Goal: Task Accomplishment & Management: Use online tool/utility

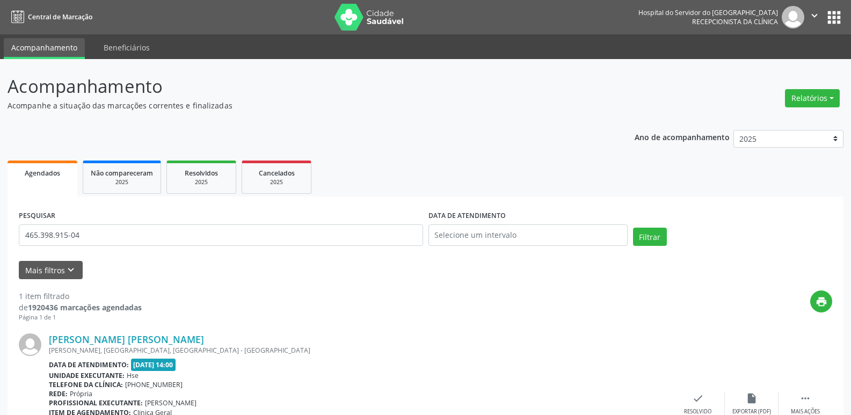
click at [645, 228] on button "Filtrar" at bounding box center [650, 237] width 34 height 18
click at [112, 337] on link "[PERSON_NAME]" at bounding box center [87, 340] width 76 height 12
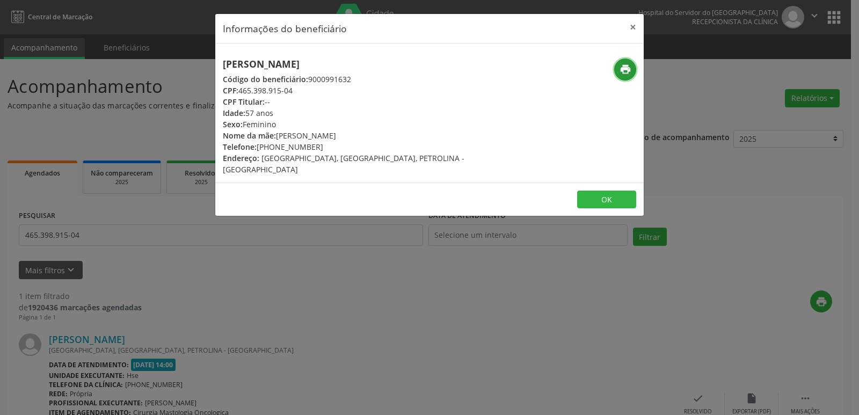
click at [629, 70] on icon "print" at bounding box center [626, 69] width 12 height 12
click at [630, 27] on button "×" at bounding box center [633, 27] width 21 height 26
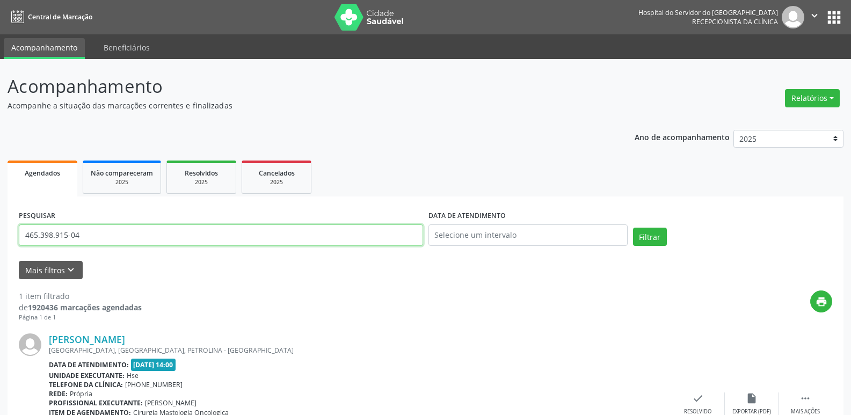
click at [93, 240] on input "465.398.915-04" at bounding box center [221, 235] width 404 height 21
click at [93, 238] on input "465.398.915-04" at bounding box center [221, 235] width 404 height 21
click at [93, 236] on input "465.398.915-04" at bounding box center [221, 235] width 404 height 21
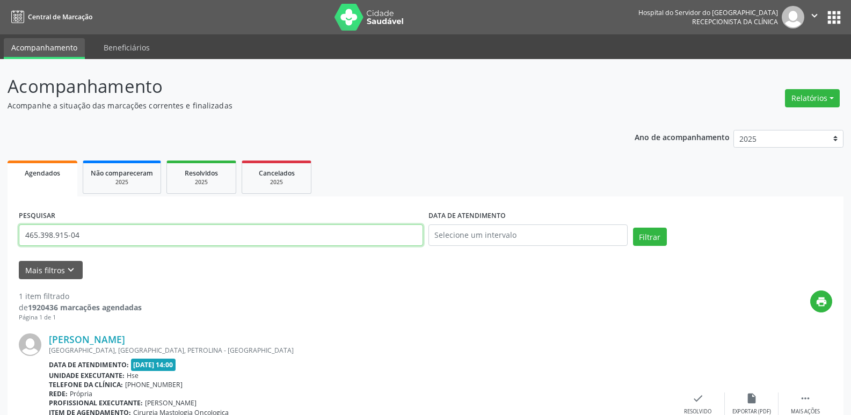
click at [93, 236] on input "465.398.915-04" at bounding box center [221, 235] width 404 height 21
paste input "3.678.104"
type input "463.678.104-04"
click at [655, 233] on button "Filtrar" at bounding box center [650, 237] width 34 height 18
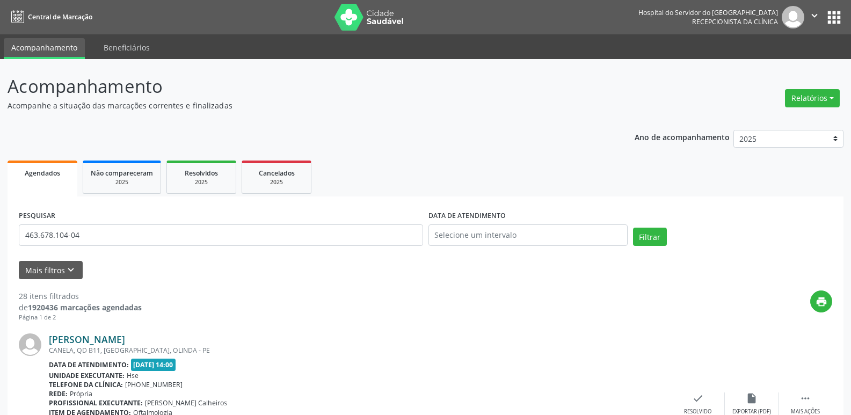
click at [84, 343] on link "[PERSON_NAME]" at bounding box center [87, 340] width 76 height 12
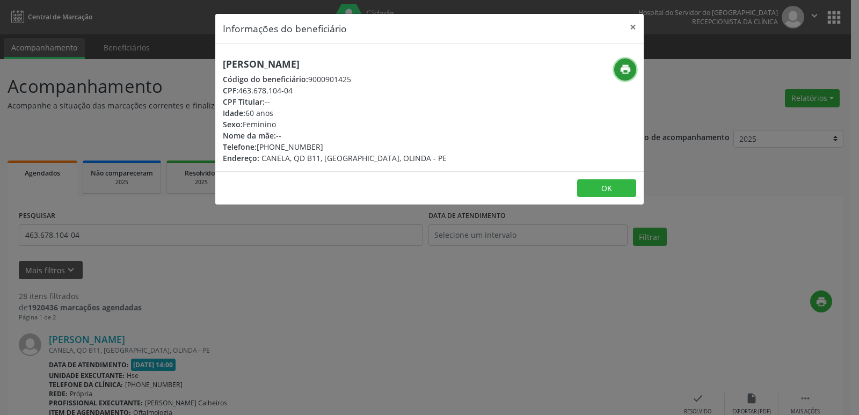
click at [621, 69] on icon "print" at bounding box center [626, 69] width 12 height 12
click at [631, 28] on button "×" at bounding box center [633, 27] width 21 height 26
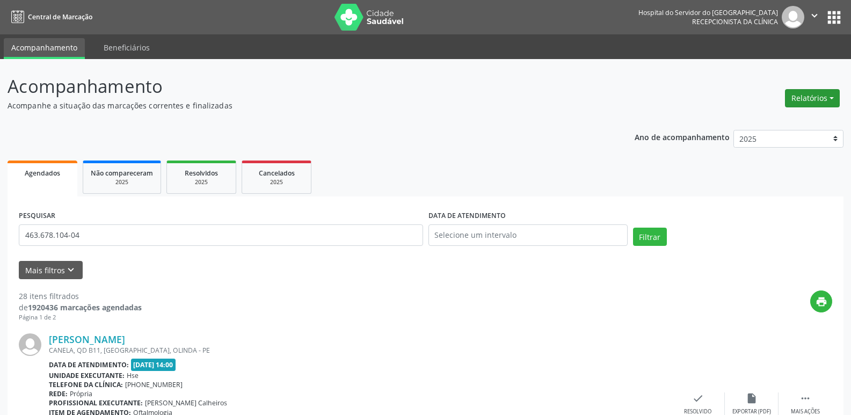
click at [833, 99] on button "Relatórios" at bounding box center [812, 98] width 55 height 18
click at [782, 121] on link "Agendamentos" at bounding box center [782, 121] width 115 height 15
select select "8"
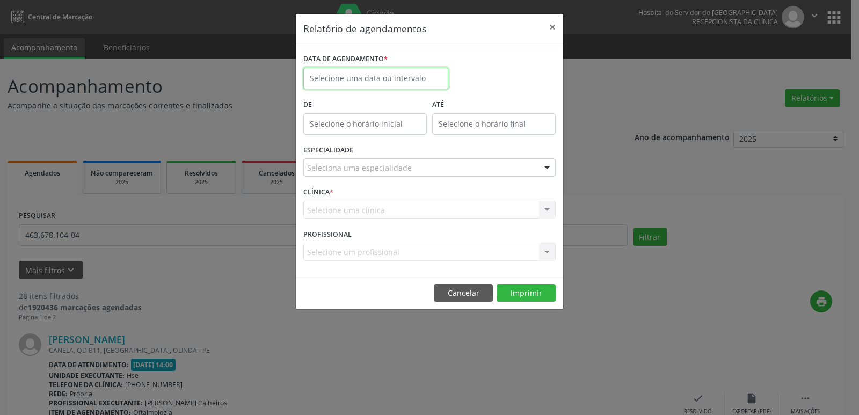
click at [391, 78] on input "text" at bounding box center [375, 78] width 145 height 21
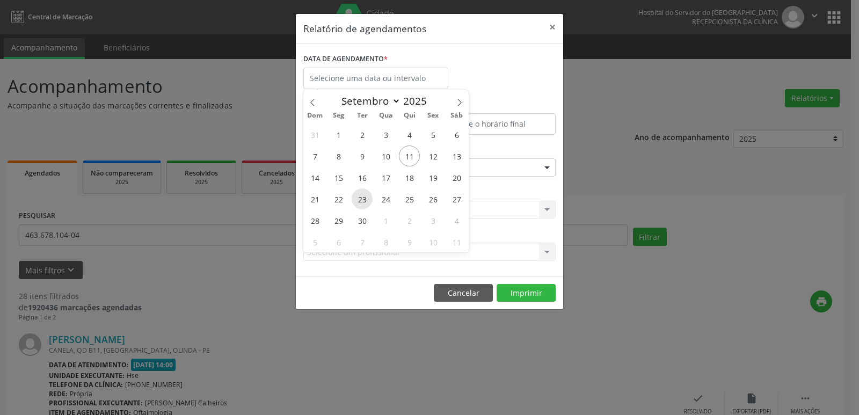
click at [359, 199] on span "23" at bounding box center [362, 199] width 21 height 21
type input "23/09/2025"
click at [360, 202] on span "23" at bounding box center [362, 199] width 21 height 21
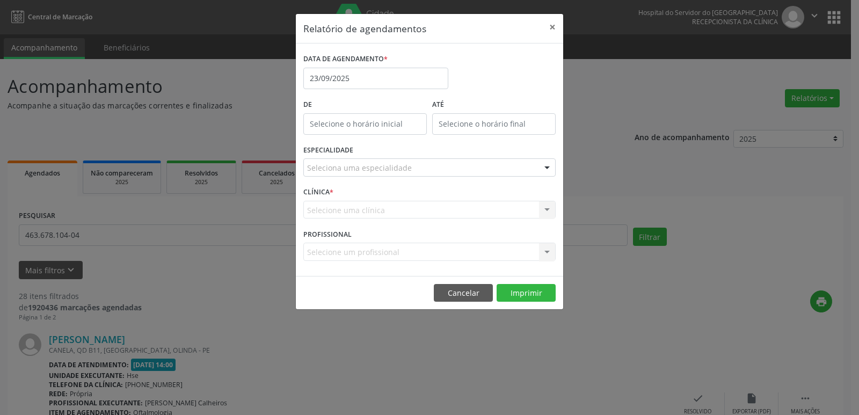
click at [545, 165] on div at bounding box center [547, 168] width 16 height 18
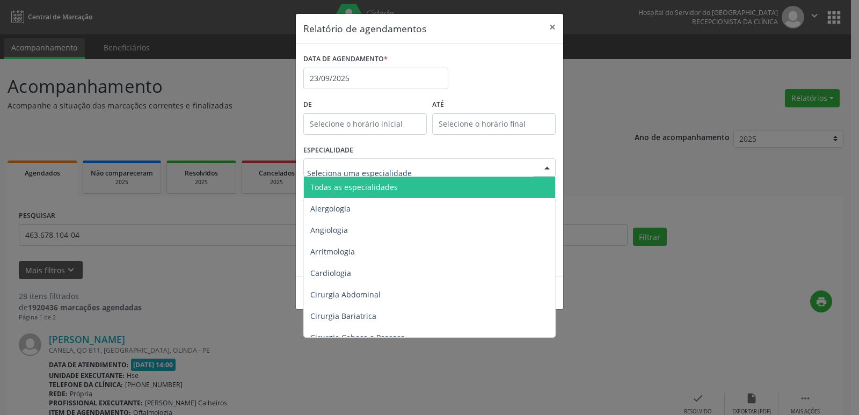
click at [489, 185] on span "Todas as especialidades" at bounding box center [430, 187] width 253 height 21
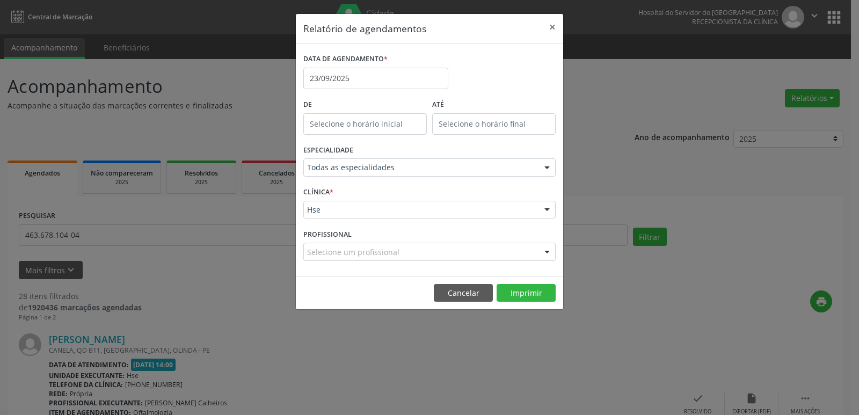
click at [547, 210] on div at bounding box center [547, 210] width 16 height 18
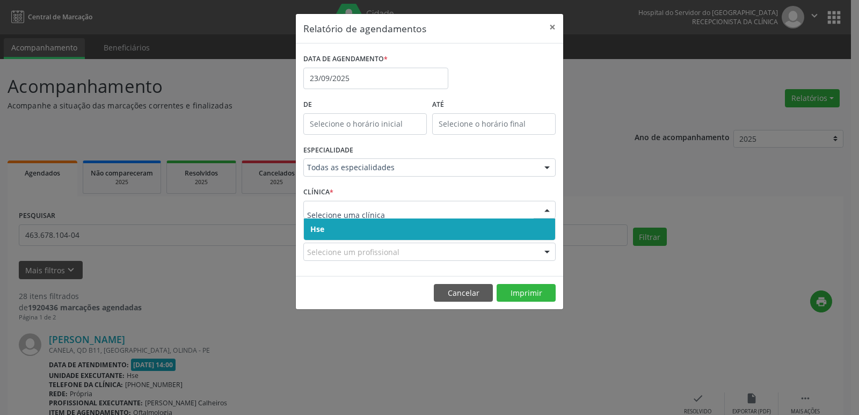
click at [449, 229] on span "Hse" at bounding box center [429, 229] width 251 height 21
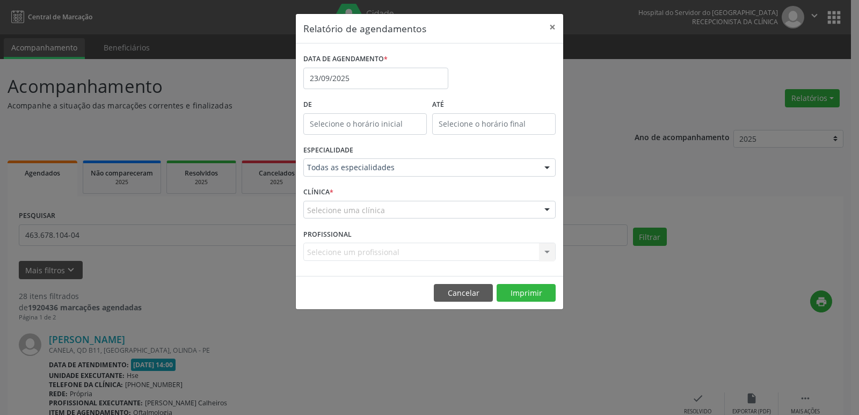
click at [550, 212] on div at bounding box center [547, 210] width 16 height 18
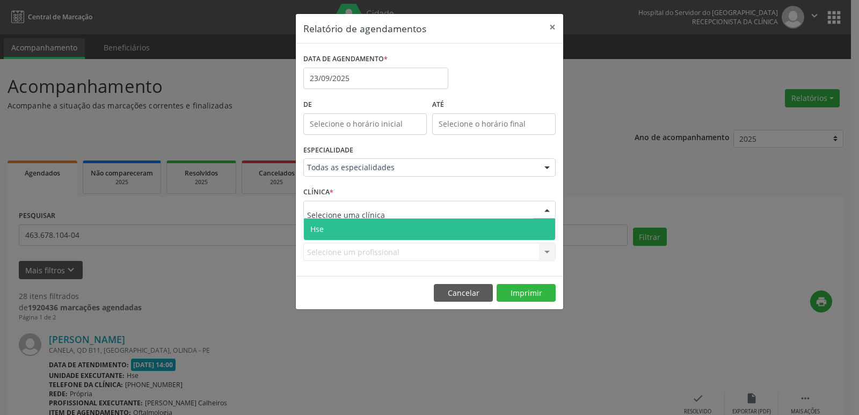
click at [382, 230] on span "Hse" at bounding box center [429, 229] width 251 height 21
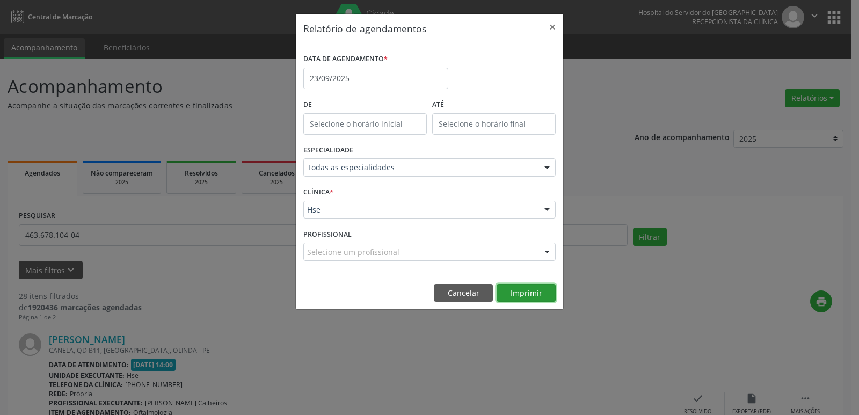
click at [538, 291] on button "Imprimir" at bounding box center [526, 293] width 59 height 18
click at [550, 26] on button "×" at bounding box center [552, 27] width 21 height 26
